Goal: Information Seeking & Learning: Learn about a topic

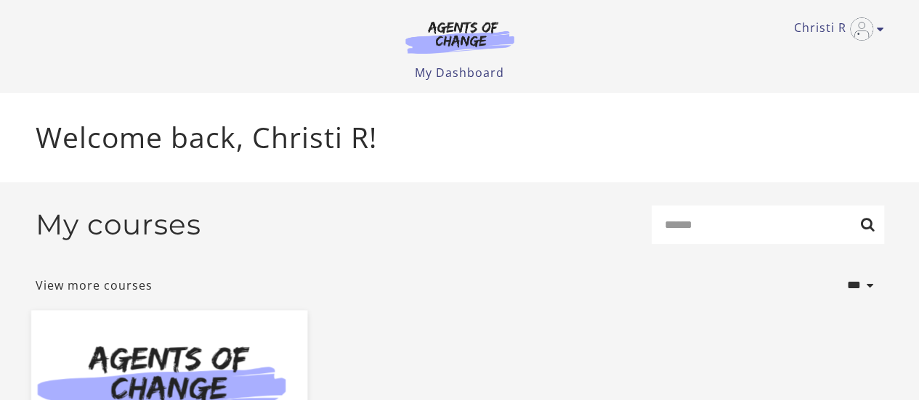
click at [230, 338] on img at bounding box center [169, 384] width 276 height 149
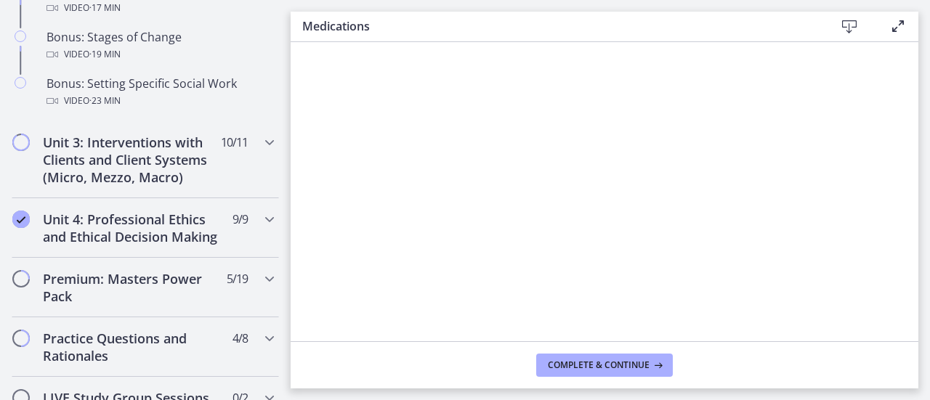
scroll to position [1381, 0]
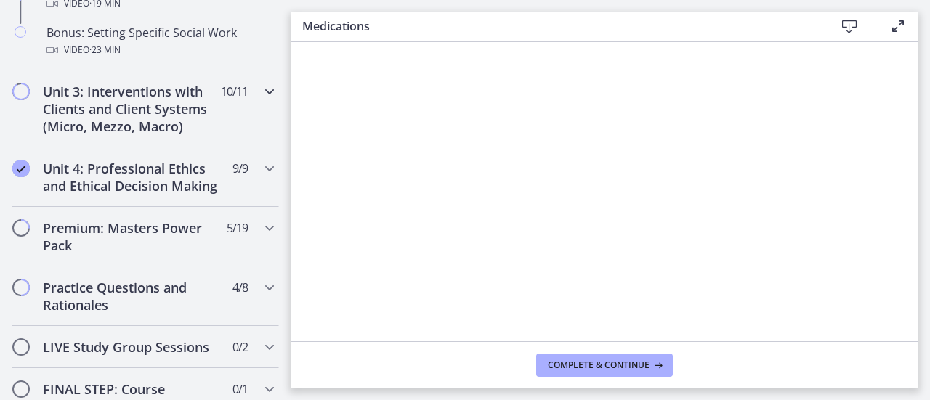
click at [172, 135] on h2 "Unit 3: Interventions with Clients and Client Systems (Micro, Mezzo, Macro)" at bounding box center [131, 109] width 177 height 52
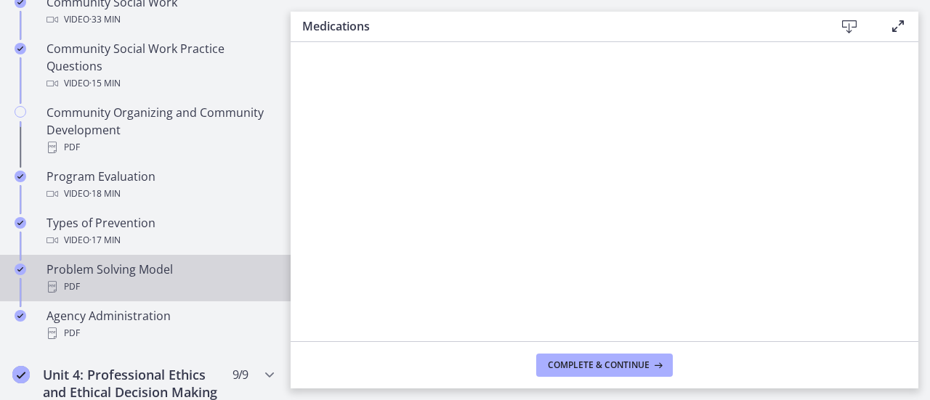
scroll to position [826, 0]
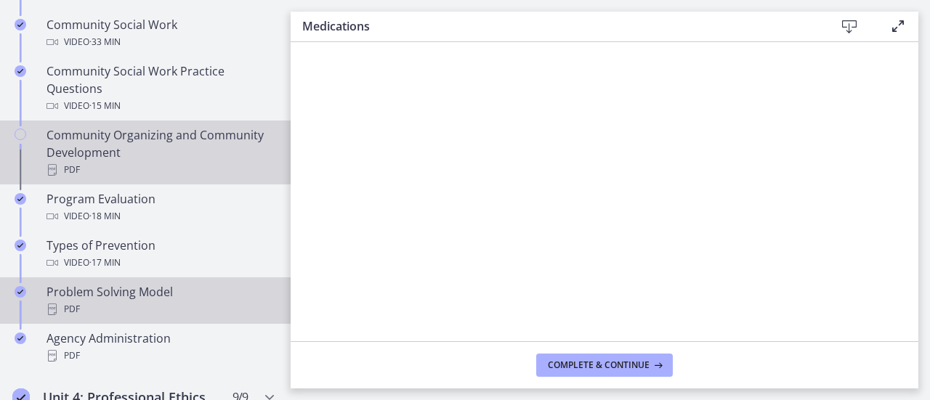
click at [168, 150] on div "Community Organizing and Community Development PDF" at bounding box center [160, 152] width 227 height 52
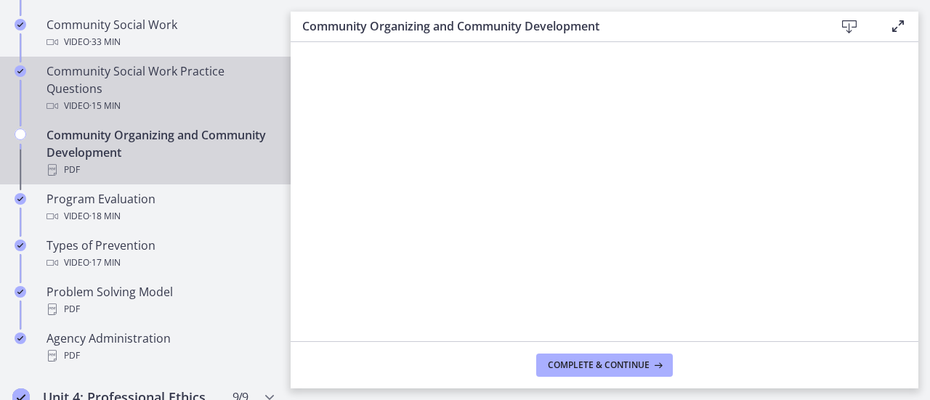
click at [151, 89] on div "Community Social Work Practice Questions Video · 15 min" at bounding box center [160, 89] width 227 height 52
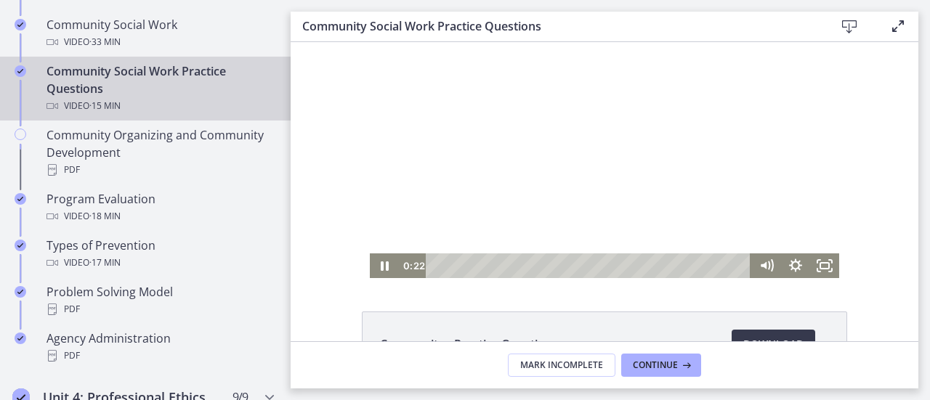
click at [439, 264] on div "Playbar" at bounding box center [591, 266] width 308 height 25
click at [380, 267] on icon "Pause" at bounding box center [384, 267] width 9 height 12
click at [822, 266] on icon "Fullscreen" at bounding box center [824, 266] width 29 height 25
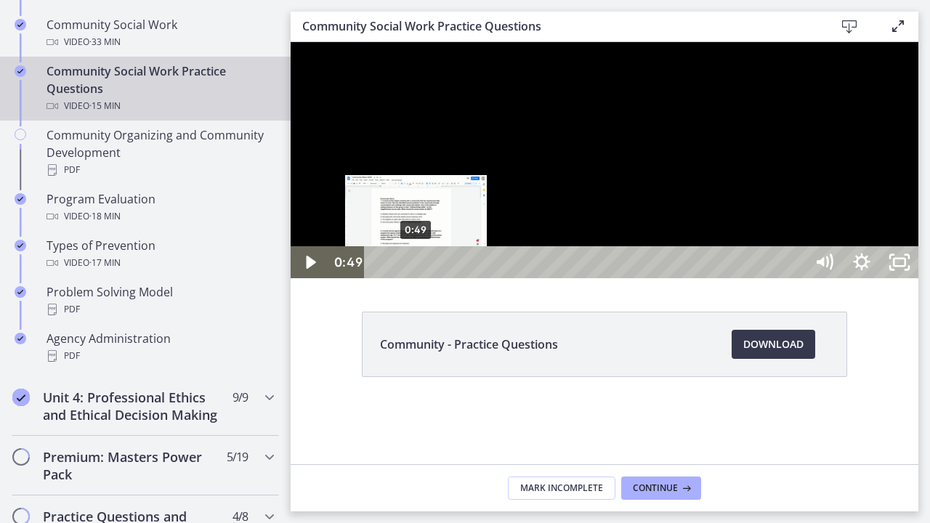
click at [417, 278] on div "0:49" at bounding box center [587, 262] width 418 height 32
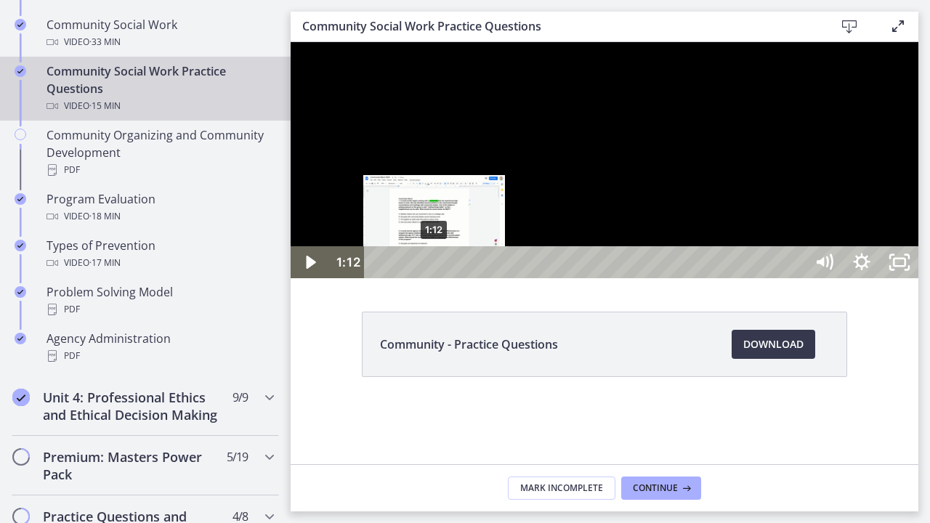
click at [435, 278] on div "1:12" at bounding box center [587, 262] width 418 height 32
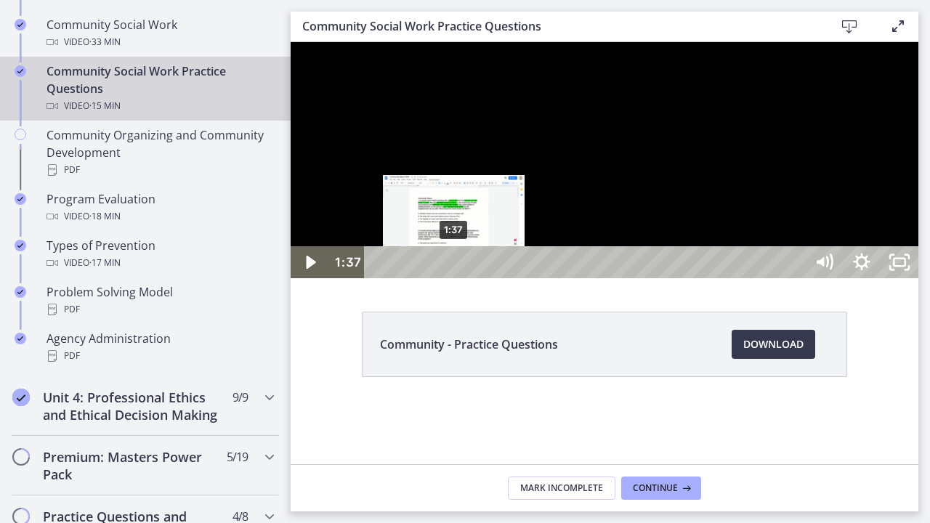
click at [455, 278] on div "1:37" at bounding box center [587, 262] width 418 height 32
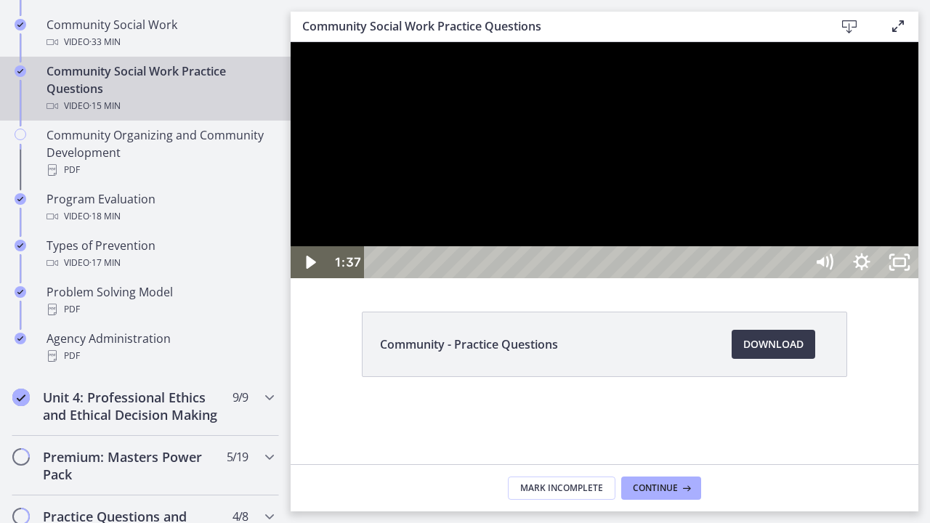
click at [667, 278] on div at bounding box center [605, 160] width 628 height 236
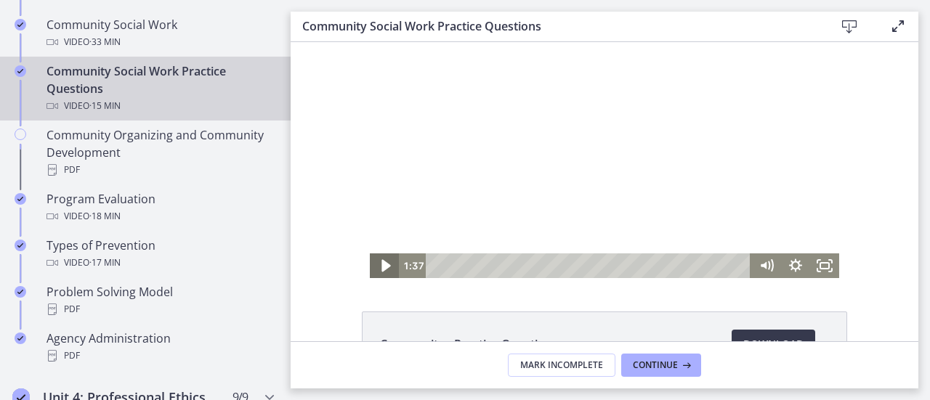
click at [382, 265] on icon "Play Video" at bounding box center [386, 266] width 9 height 12
click at [814, 262] on icon "Fullscreen" at bounding box center [824, 266] width 35 height 30
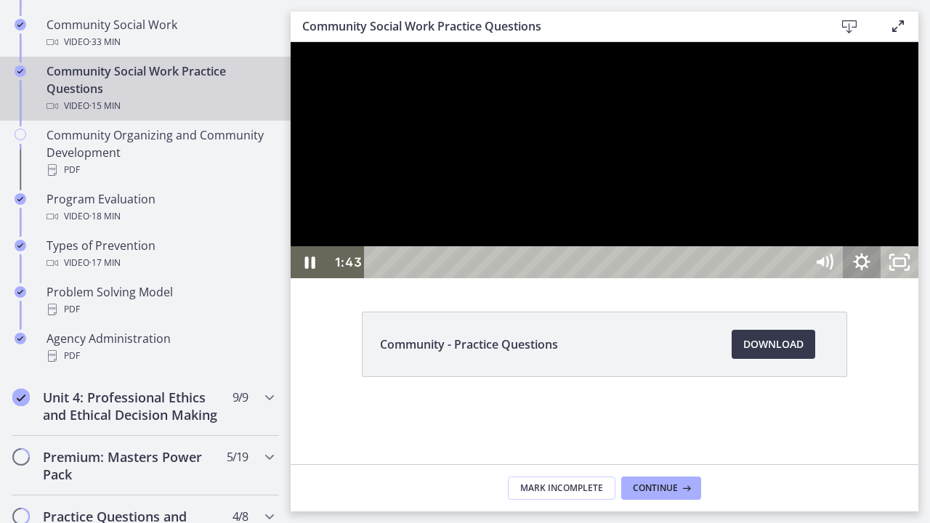
click at [881, 278] on icon "Show settings menu" at bounding box center [862, 262] width 38 height 32
click at [919, 278] on div at bounding box center [605, 160] width 628 height 236
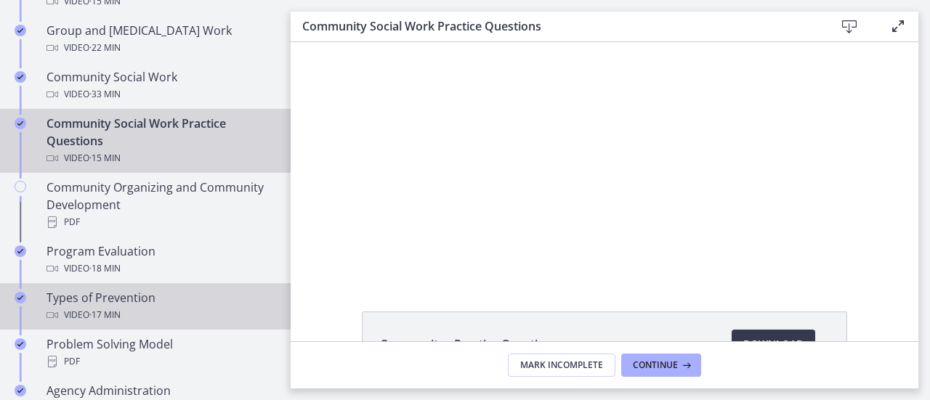
scroll to position [754, 0]
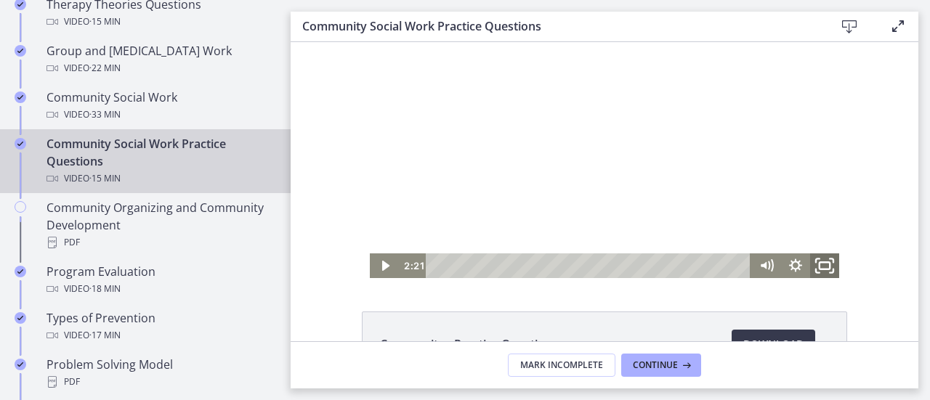
click at [821, 265] on icon "Fullscreen" at bounding box center [824, 266] width 35 height 30
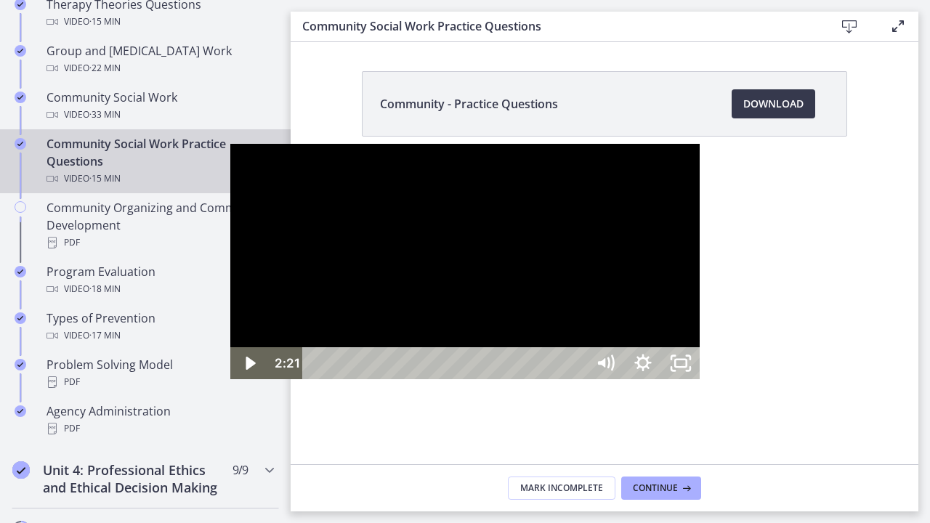
click at [556, 350] on div at bounding box center [465, 262] width 470 height 236
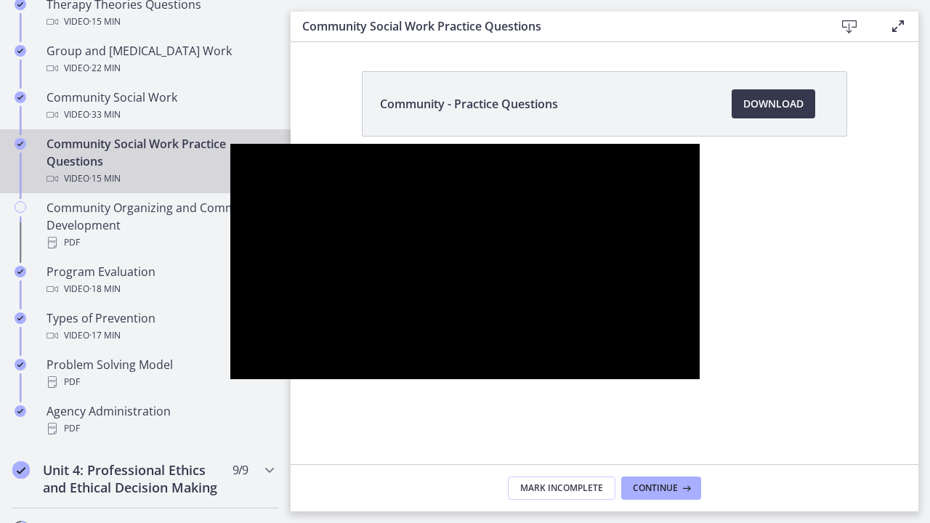
click at [556, 350] on div at bounding box center [465, 262] width 470 height 236
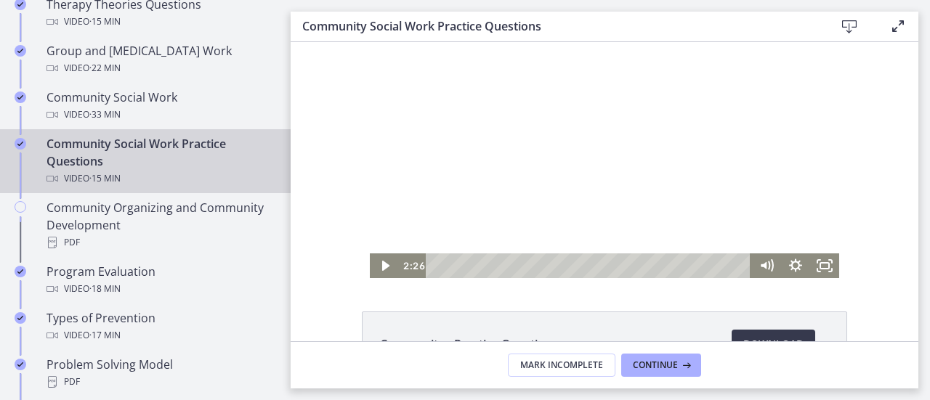
click at [533, 187] on div at bounding box center [605, 160] width 470 height 236
click at [823, 267] on icon "Fullscreen" at bounding box center [824, 266] width 35 height 30
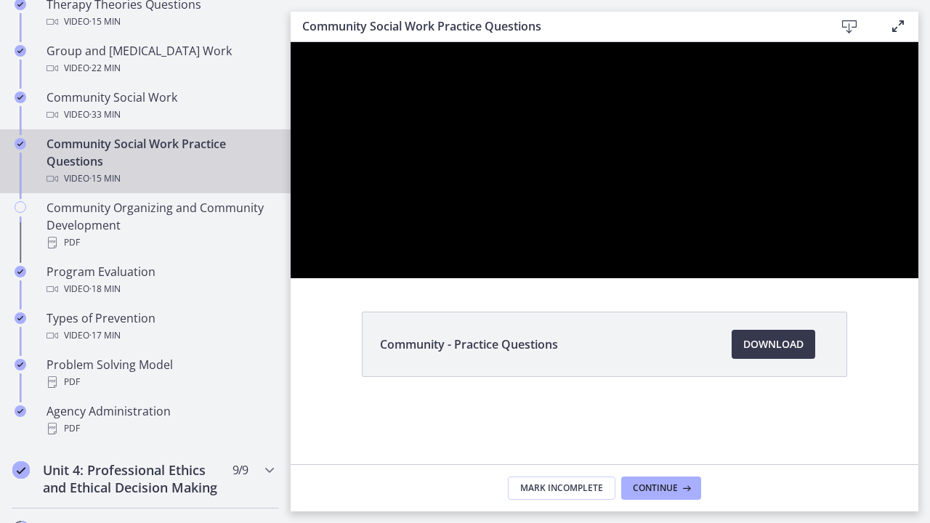
click at [919, 278] on div at bounding box center [605, 160] width 628 height 236
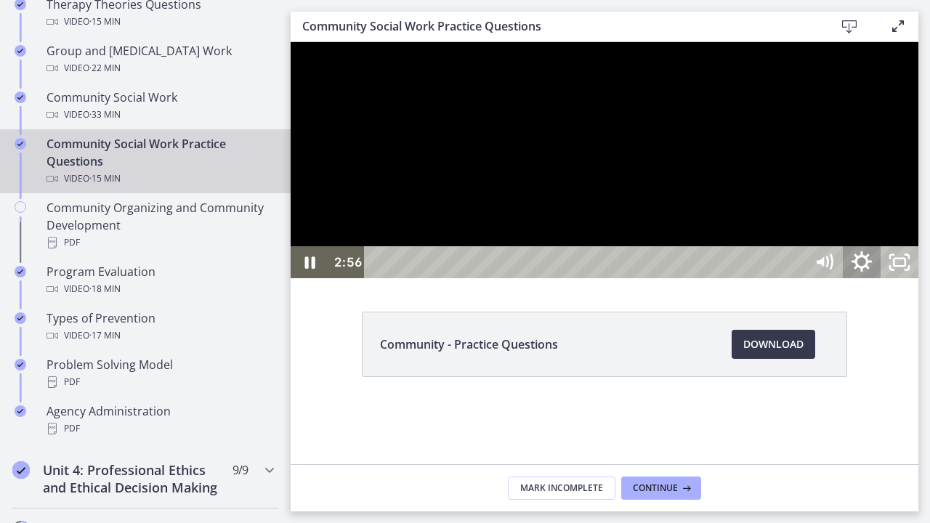
click at [885, 282] on icon "Show settings menu" at bounding box center [861, 262] width 45 height 39
click at [909, 214] on span "1.5x" at bounding box center [885, 198] width 47 height 32
click at [919, 183] on label "1.75x" at bounding box center [861, 166] width 113 height 33
click at [919, 278] on div at bounding box center [605, 160] width 628 height 236
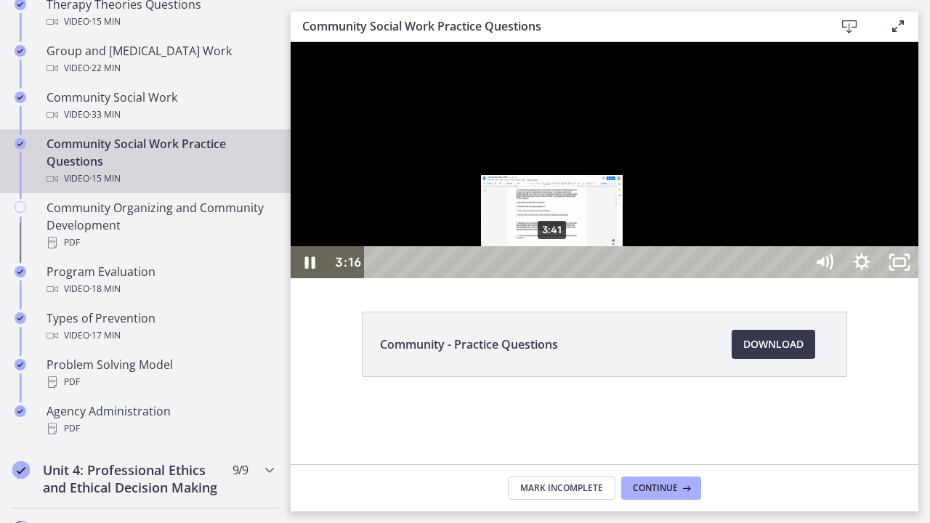
click at [553, 278] on div "3:41" at bounding box center [587, 262] width 418 height 32
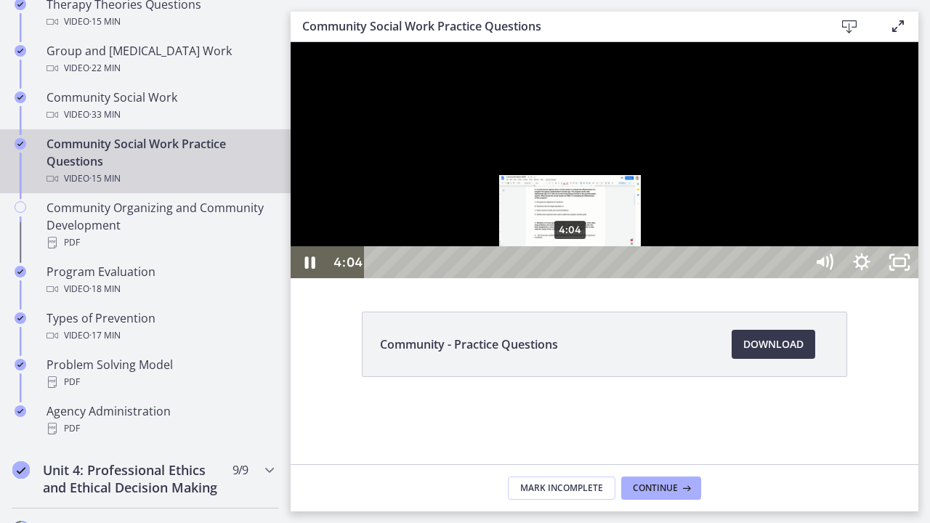
click at [571, 278] on div "4:04" at bounding box center [587, 262] width 418 height 32
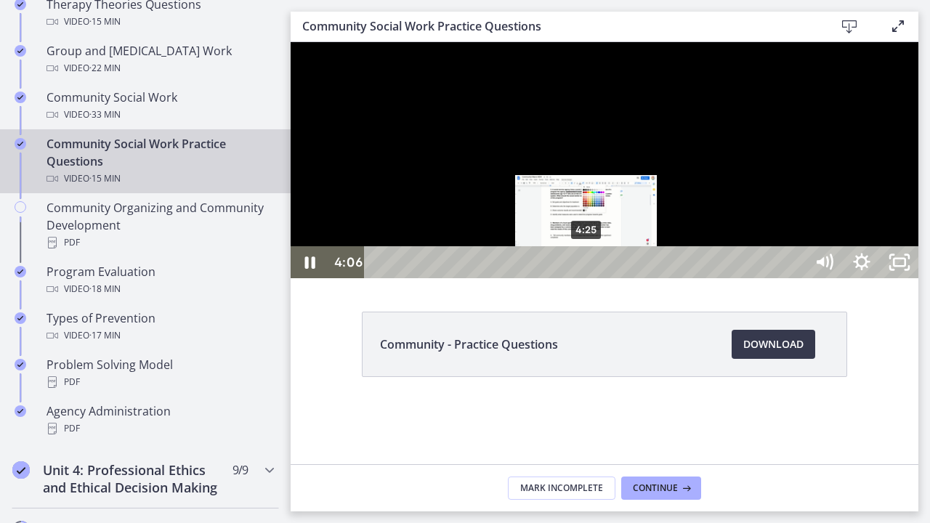
click at [587, 278] on div "4:25" at bounding box center [587, 262] width 418 height 32
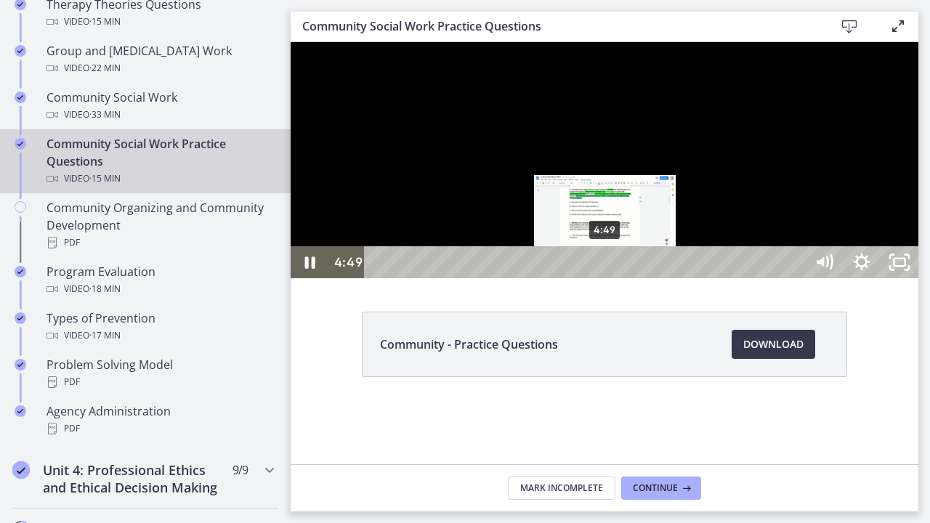
click at [606, 278] on div "4:49" at bounding box center [587, 262] width 418 height 32
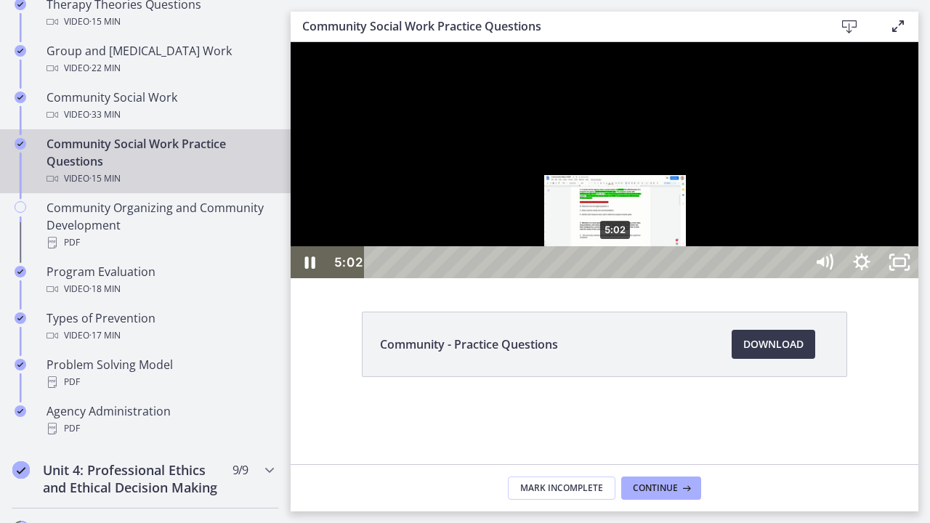
click at [616, 278] on div "5:02" at bounding box center [587, 262] width 418 height 32
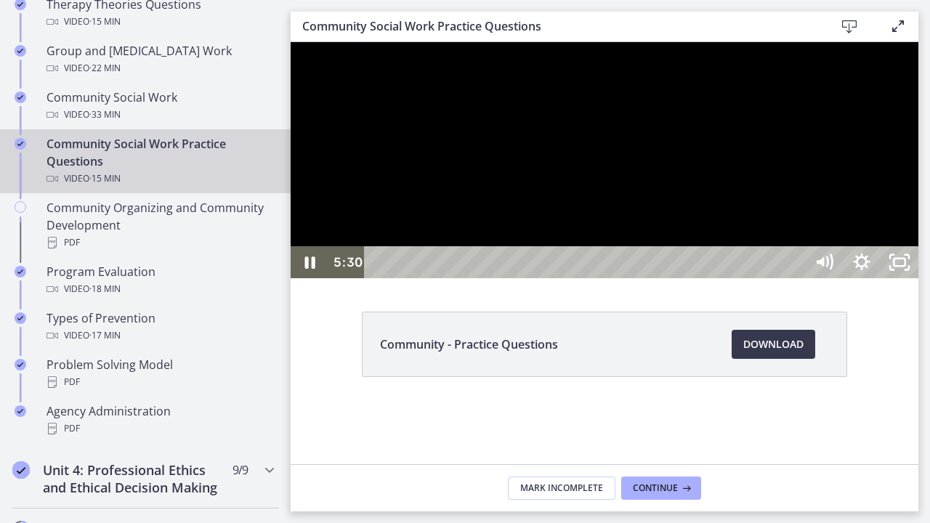
click at [893, 278] on div at bounding box center [605, 160] width 628 height 236
click at [917, 278] on div at bounding box center [605, 160] width 628 height 236
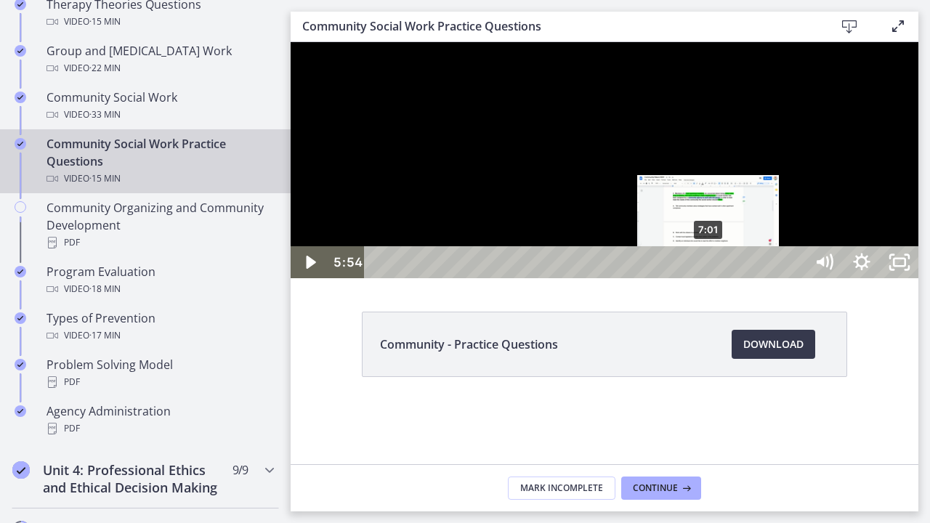
click at [710, 278] on div "7:01" at bounding box center [587, 262] width 418 height 32
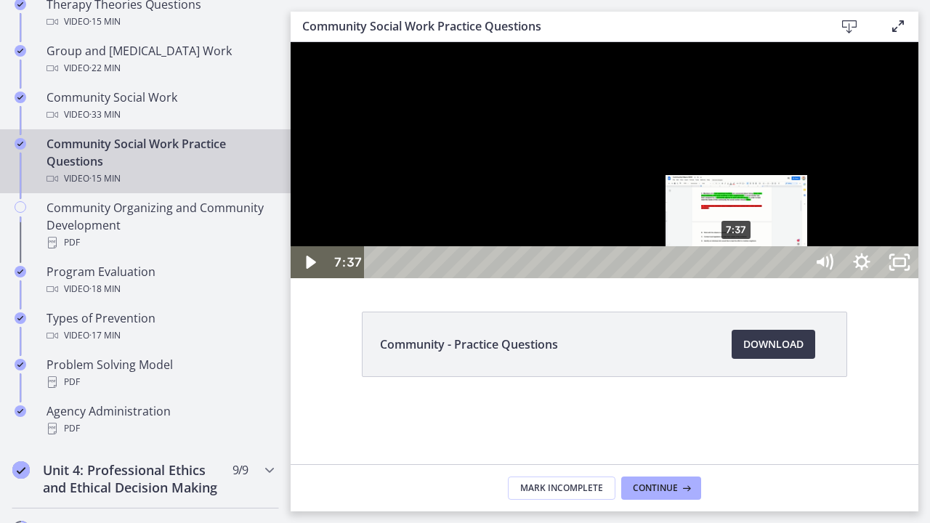
click at [738, 278] on div "7:37" at bounding box center [587, 262] width 418 height 32
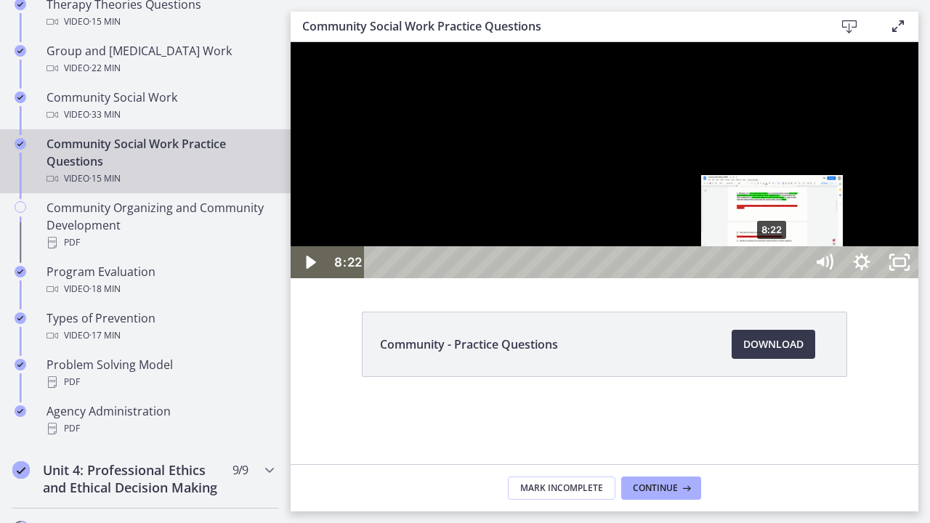
click at [774, 278] on div "8:22" at bounding box center [587, 262] width 418 height 32
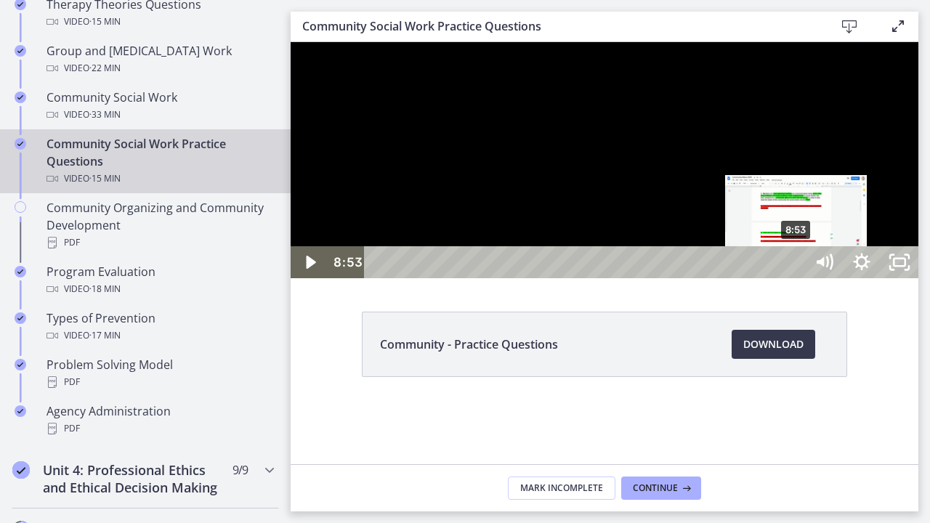
click at [796, 278] on div "8:53" at bounding box center [587, 262] width 418 height 32
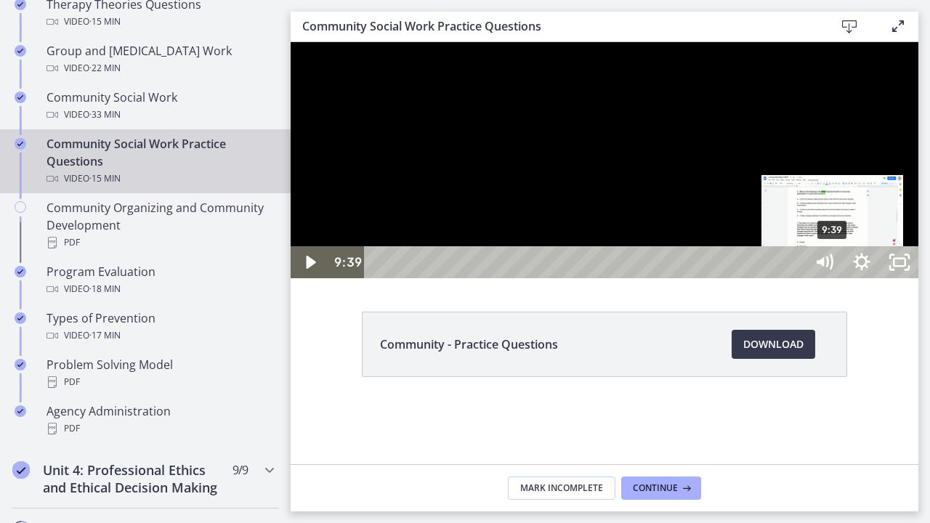
click at [796, 278] on div "9:39" at bounding box center [587, 262] width 418 height 32
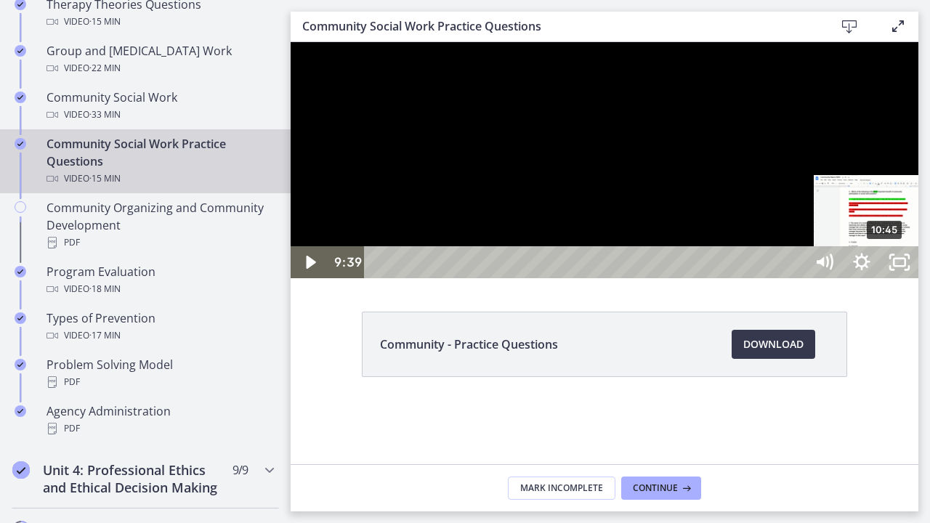
click at [796, 278] on div "10:45" at bounding box center [587, 262] width 418 height 32
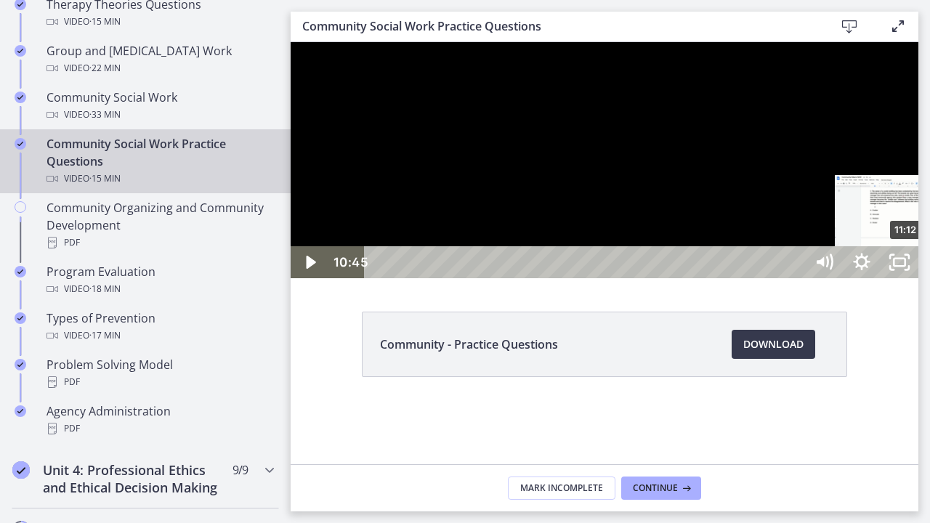
click at [796, 278] on div "11:12" at bounding box center [587, 262] width 418 height 32
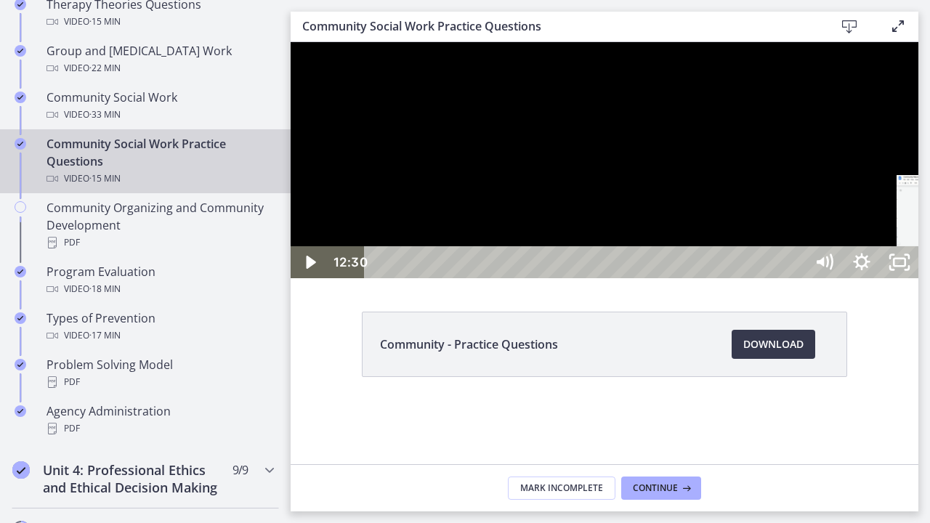
click at [796, 278] on div "12:30" at bounding box center [587, 262] width 418 height 32
click at [796, 278] on div "13:20" at bounding box center [587, 262] width 418 height 32
click at [796, 278] on div "13:46" at bounding box center [587, 262] width 418 height 32
click at [796, 278] on div "14:16" at bounding box center [587, 262] width 418 height 32
click at [796, 278] on div "14:35" at bounding box center [587, 262] width 418 height 32
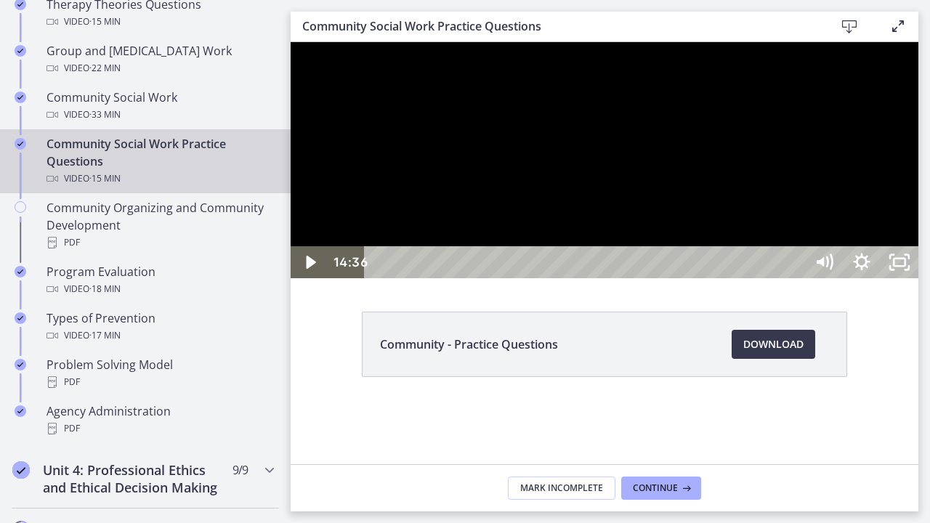
click at [796, 278] on div "14:45" at bounding box center [587, 262] width 418 height 32
